Goal: Connect with others: Connect with others

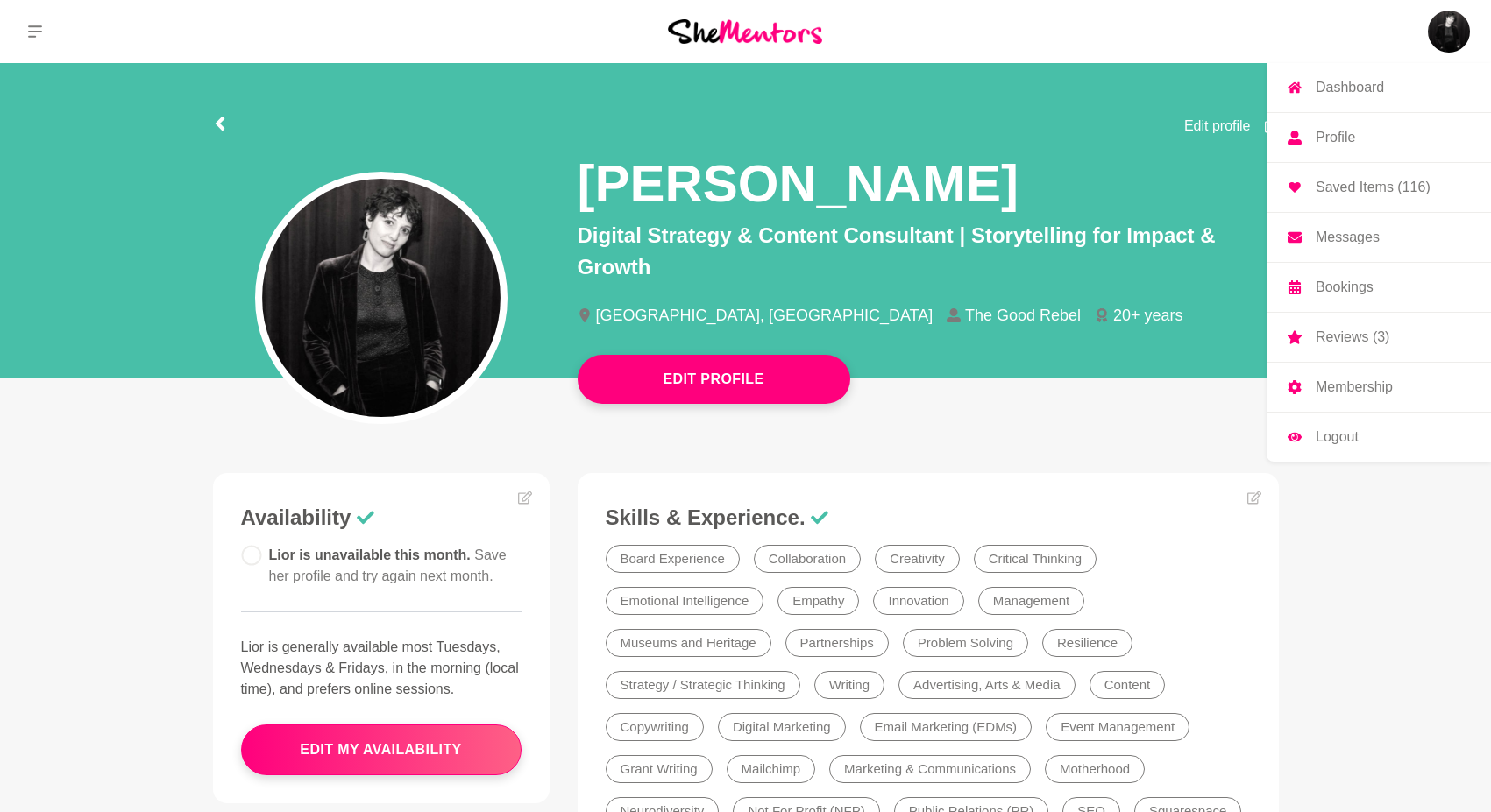
click at [1428, 31] on img at bounding box center [1449, 31] width 42 height 42
click at [1320, 233] on p "Messages" at bounding box center [1348, 237] width 64 height 14
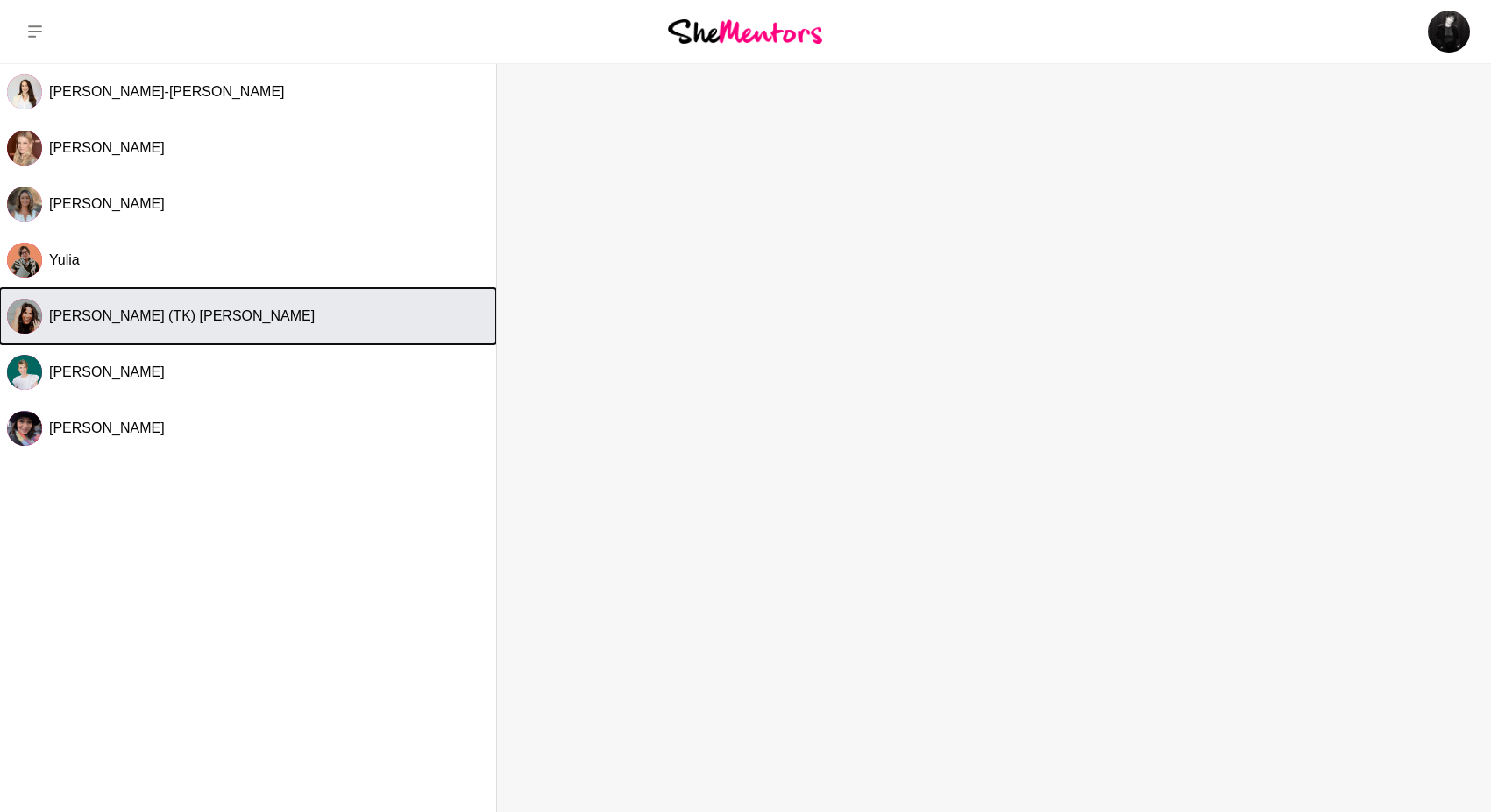
click at [234, 329] on button "[PERSON_NAME] (TK) [PERSON_NAME]" at bounding box center [248, 316] width 496 height 56
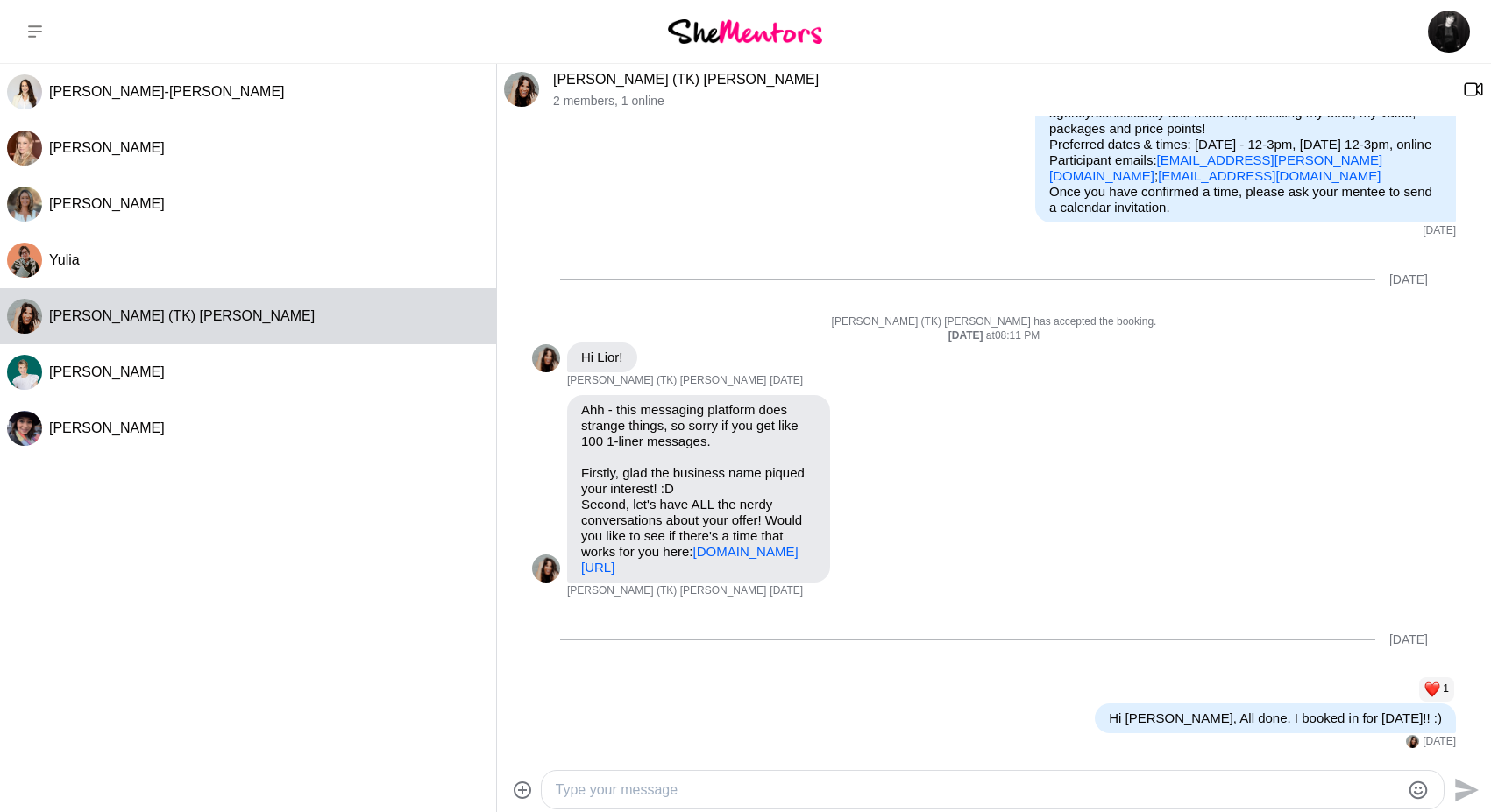
scroll to position [262, 0]
click at [700, 560] on link "[DOMAIN_NAME][URL]" at bounding box center [690, 559] width 217 height 31
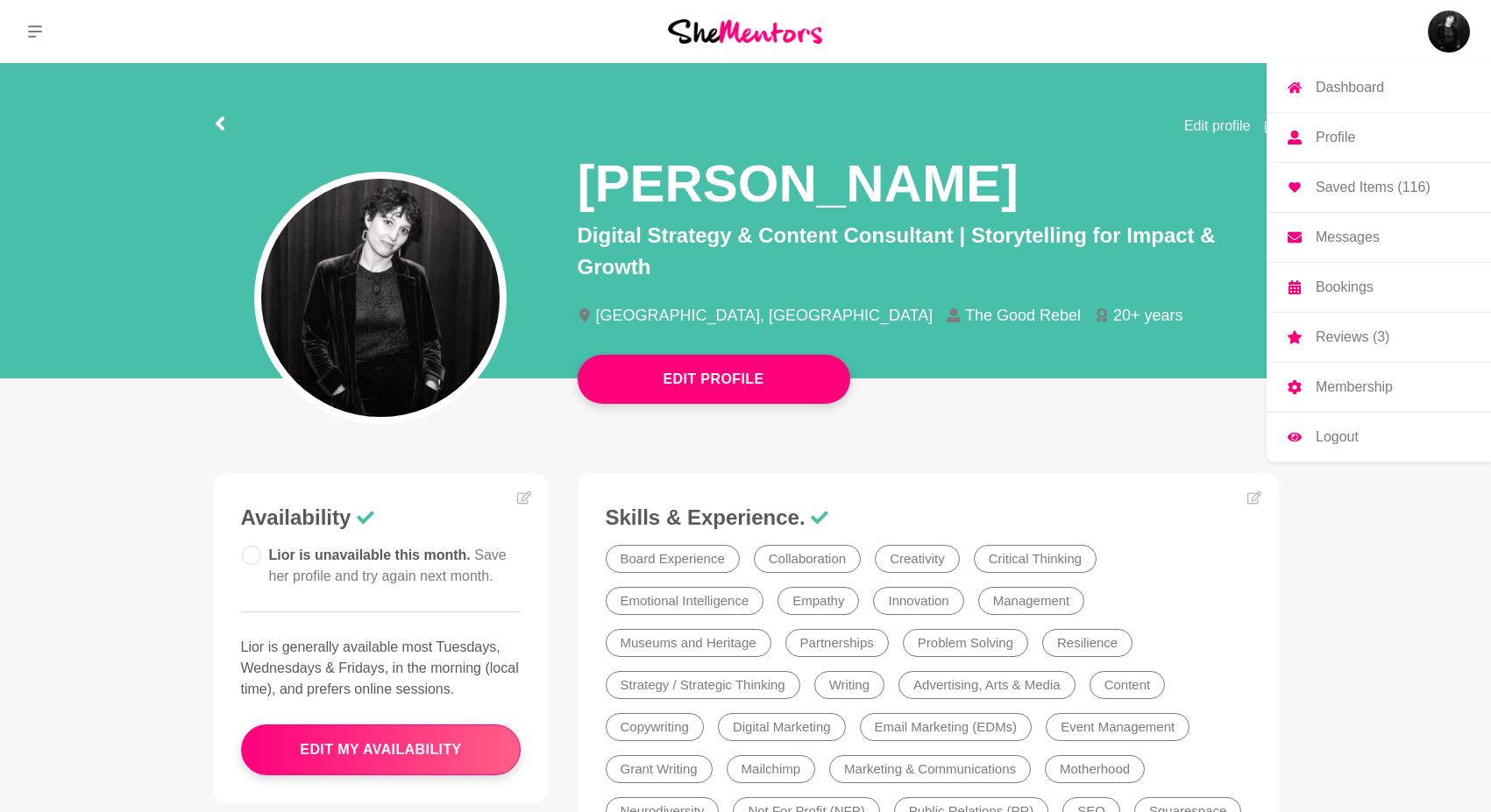
click at [1454, 36] on img at bounding box center [1449, 31] width 42 height 42
click at [1349, 238] on p "Messages" at bounding box center [1348, 237] width 64 height 14
